Goal: Check status: Check status

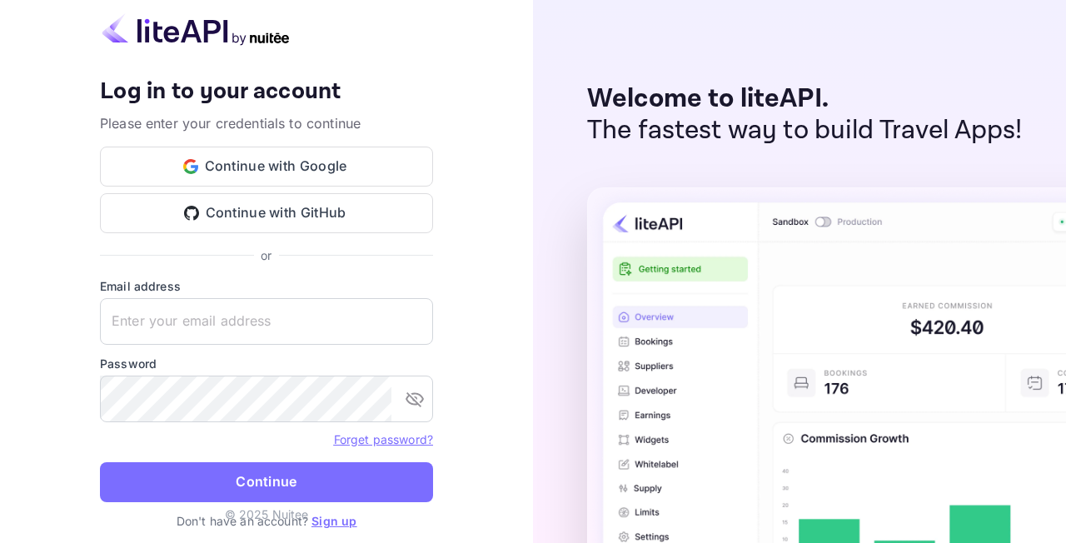
type input "[EMAIL_ADDRESS][DOMAIN_NAME]"
click at [260, 469] on button "Continue" at bounding box center [266, 482] width 333 height 40
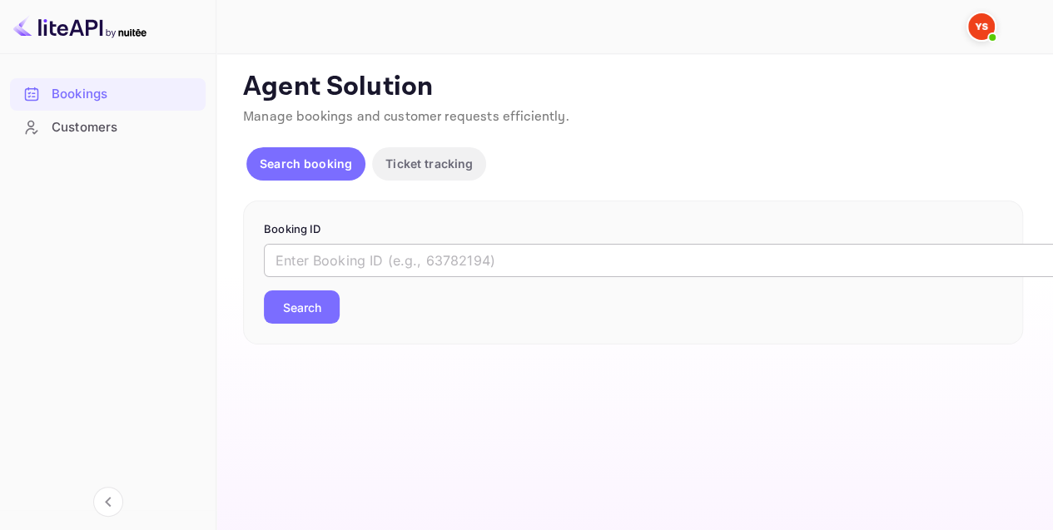
click at [351, 263] on input "text" at bounding box center [680, 260] width 833 height 33
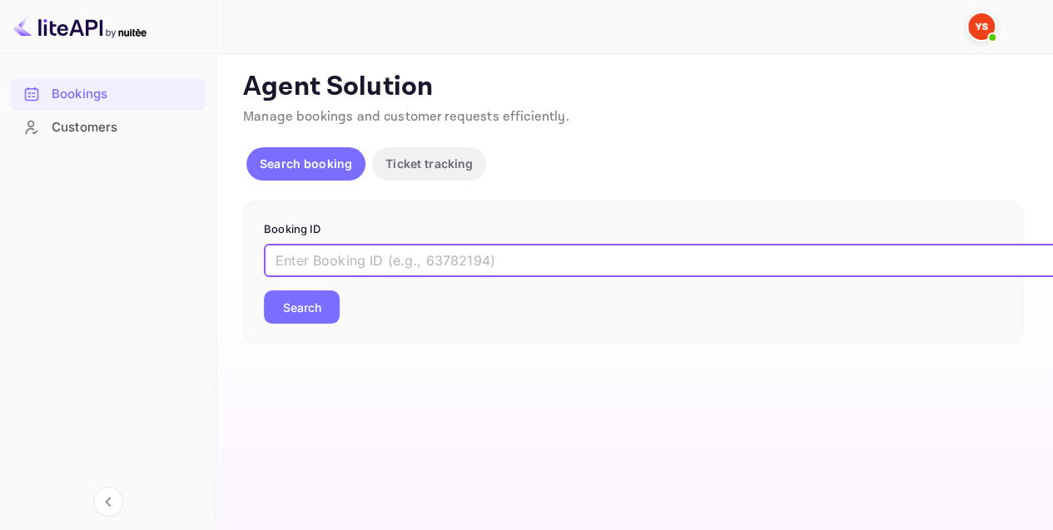
paste input "8868736"
type input "8868736"
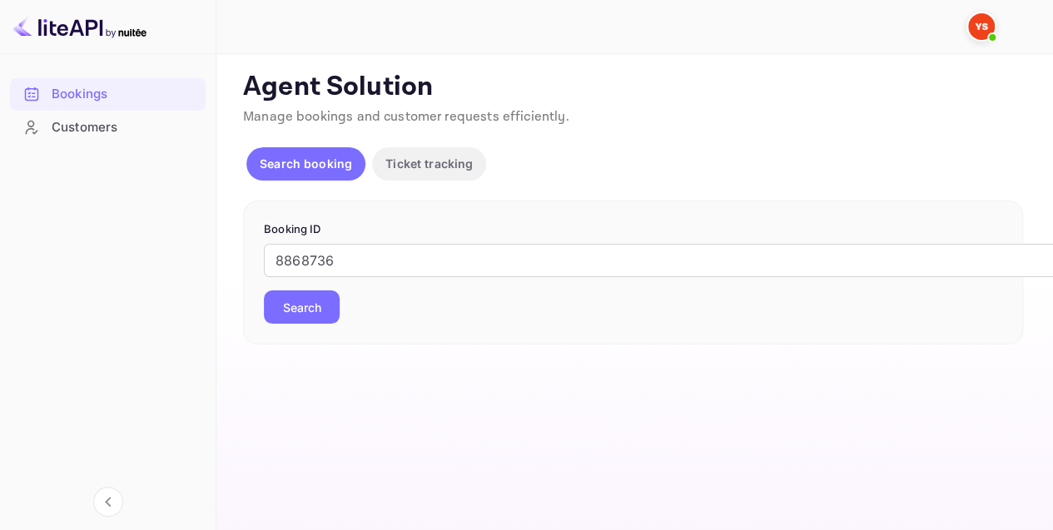
click at [306, 291] on button "Search" at bounding box center [302, 307] width 76 height 33
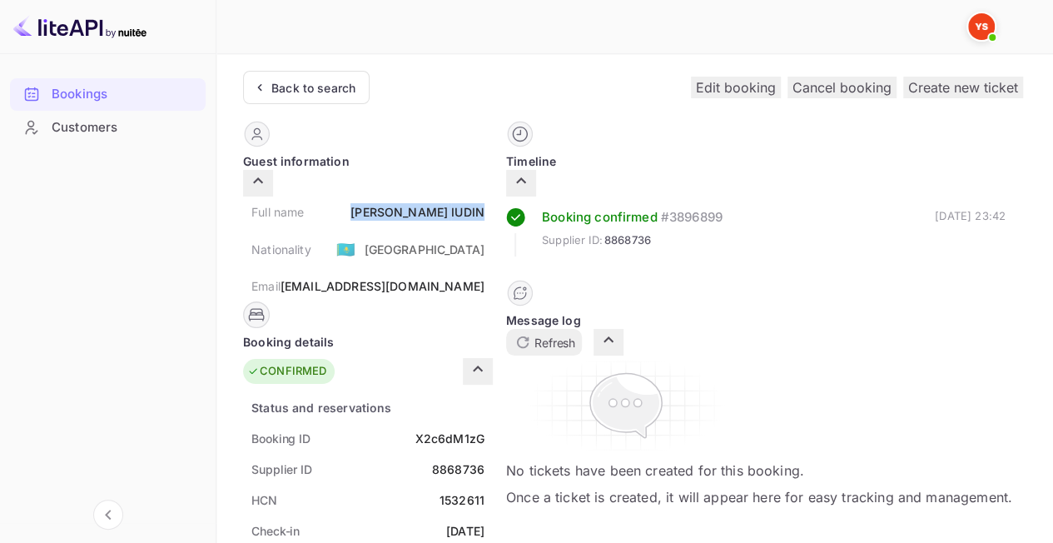
drag, startPoint x: 483, startPoint y: 193, endPoint x: 618, endPoint y: 192, distance: 134.9
click at [493, 197] on div "Full name [PERSON_NAME]" at bounding box center [368, 212] width 250 height 31
copy div "[PERSON_NAME]"
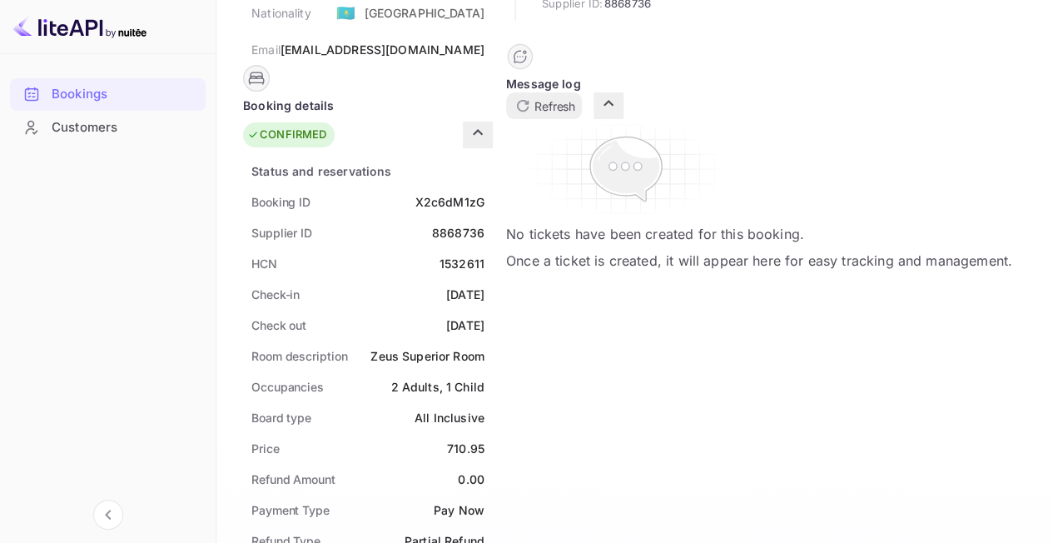
scroll to position [333, 0]
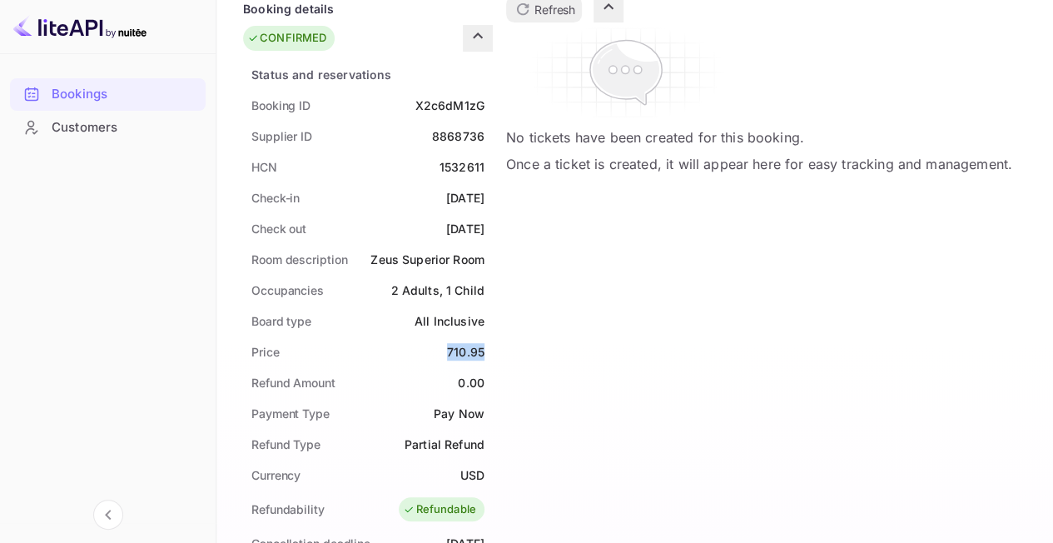
drag, startPoint x: 573, startPoint y: 321, endPoint x: 625, endPoint y: 326, distance: 52.7
click at [493, 326] on div "Status and reservations Booking ID X2c6dM1zG Supplier ID 8868736 HCN 1532611 Ch…" at bounding box center [368, 549] width 250 height 980
copy div "710.95"
